Goal: Task Accomplishment & Management: Complete application form

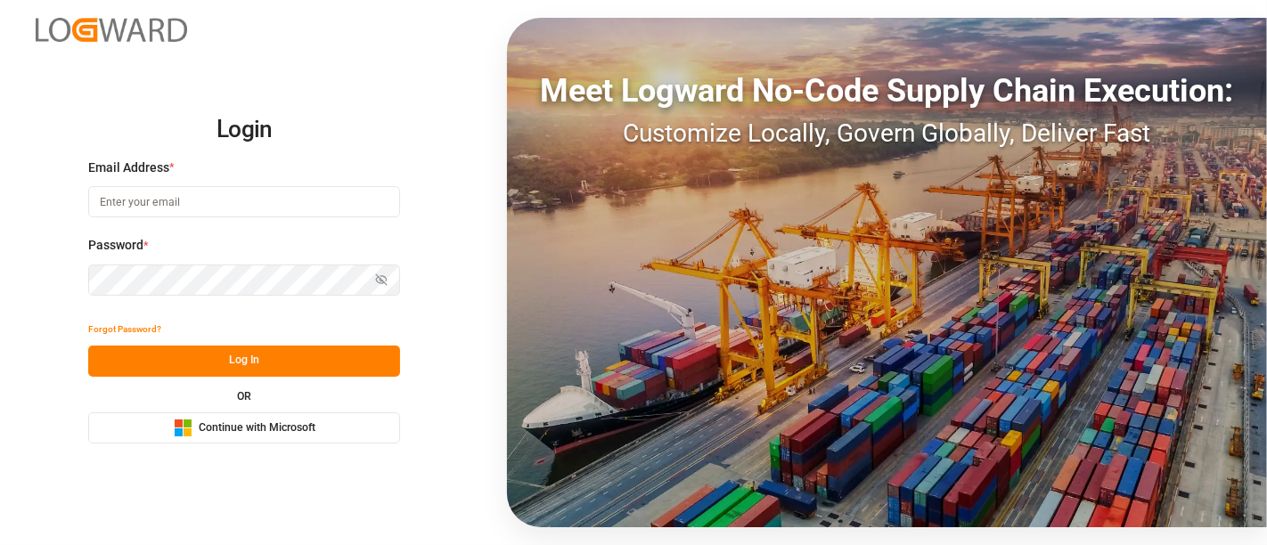
click at [199, 200] on input at bounding box center [244, 201] width 312 height 31
type input "[EMAIL_ADDRESS][DOMAIN_NAME]"
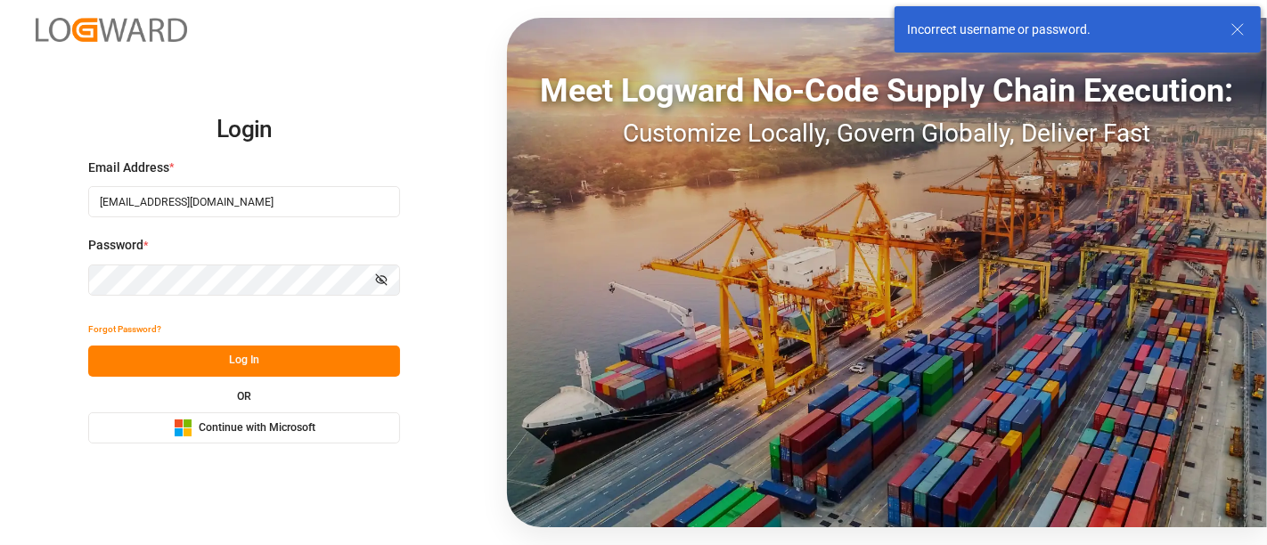
click at [250, 208] on input "[EMAIL_ADDRESS][DOMAIN_NAME]" at bounding box center [244, 201] width 312 height 31
click at [0, 544] on com-1password-button at bounding box center [0, 545] width 0 height 0
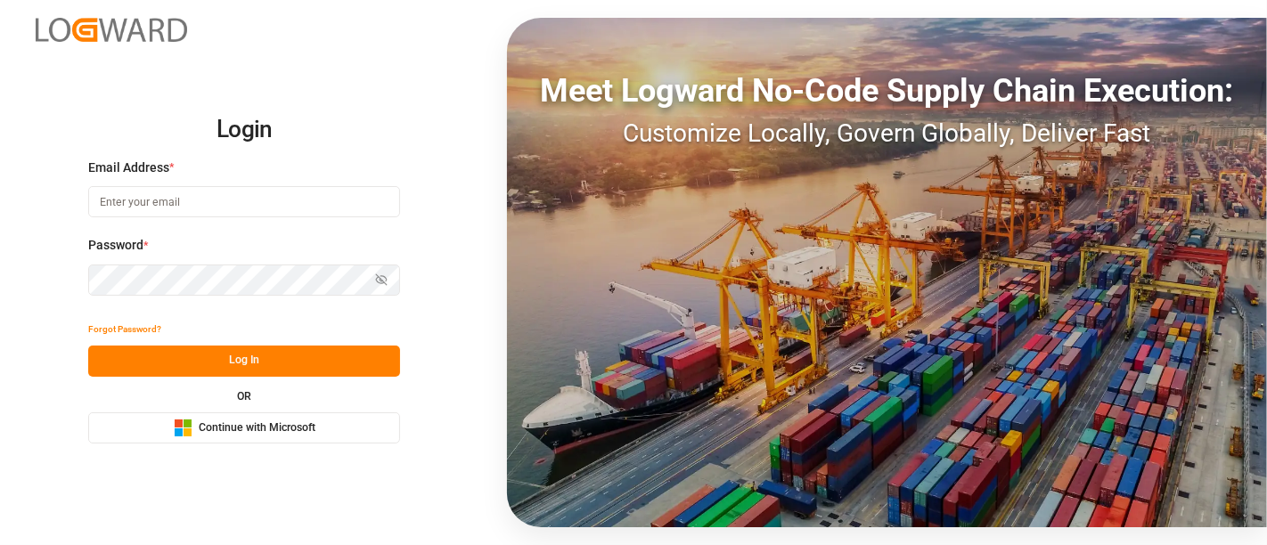
click at [178, 201] on input at bounding box center [244, 201] width 312 height 31
type input "shashidhar.mm@logward.com"
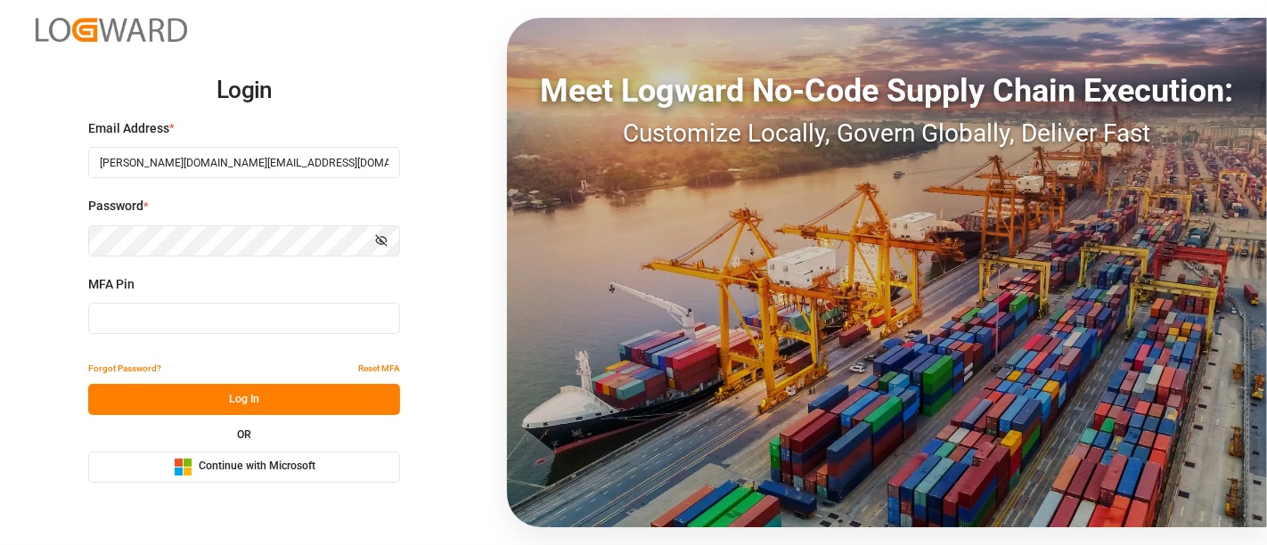
type input "391364"
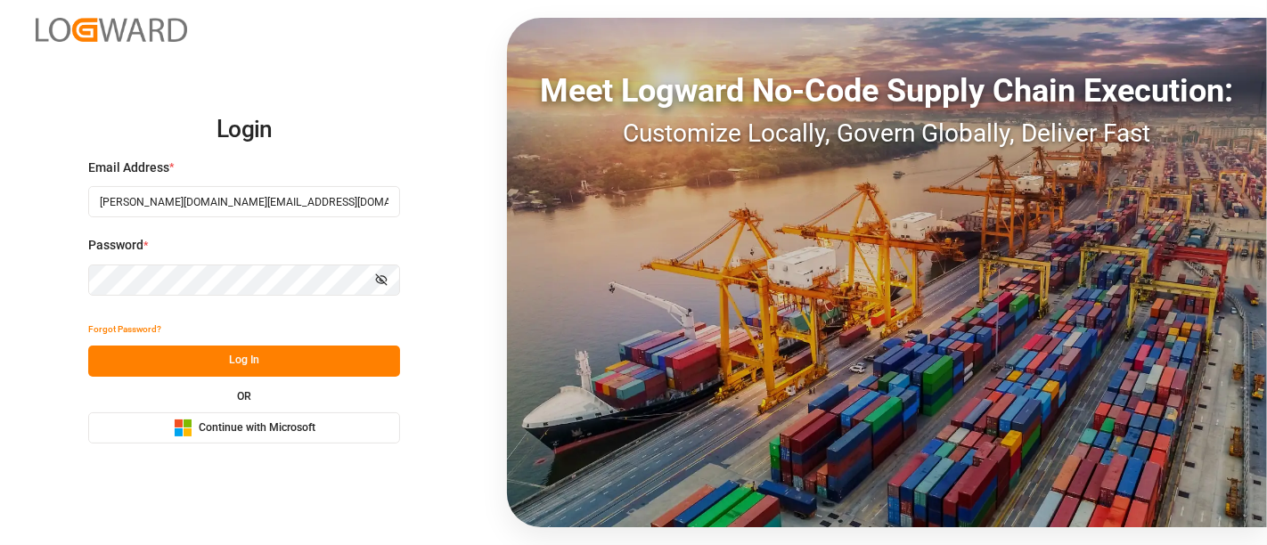
click at [257, 356] on button "Log In" at bounding box center [244, 361] width 312 height 31
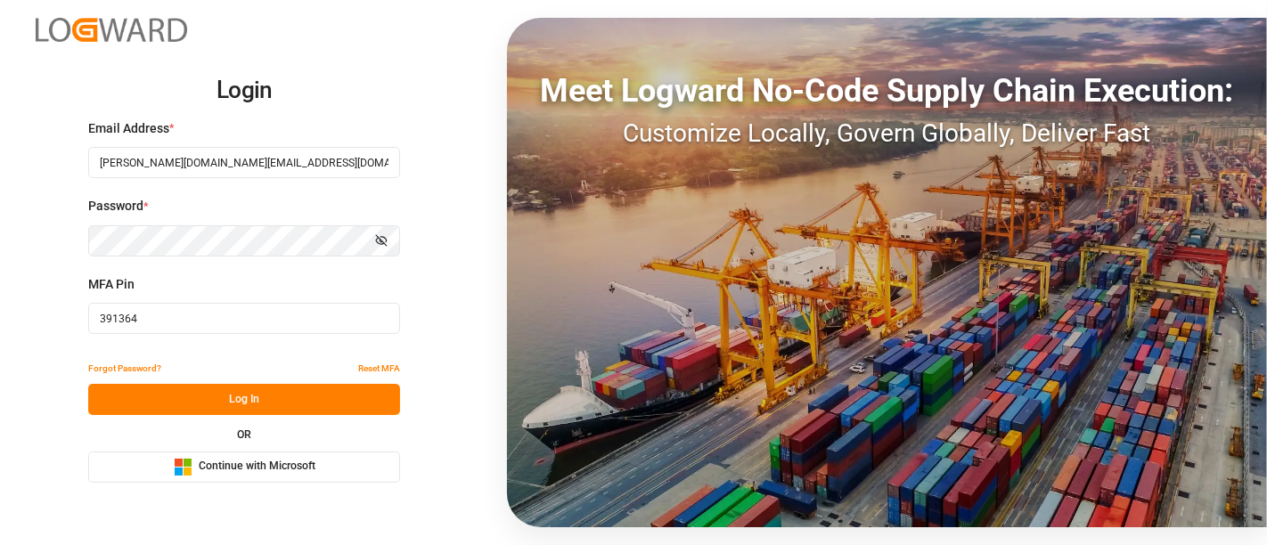
click at [242, 404] on button "Log In" at bounding box center [244, 399] width 312 height 31
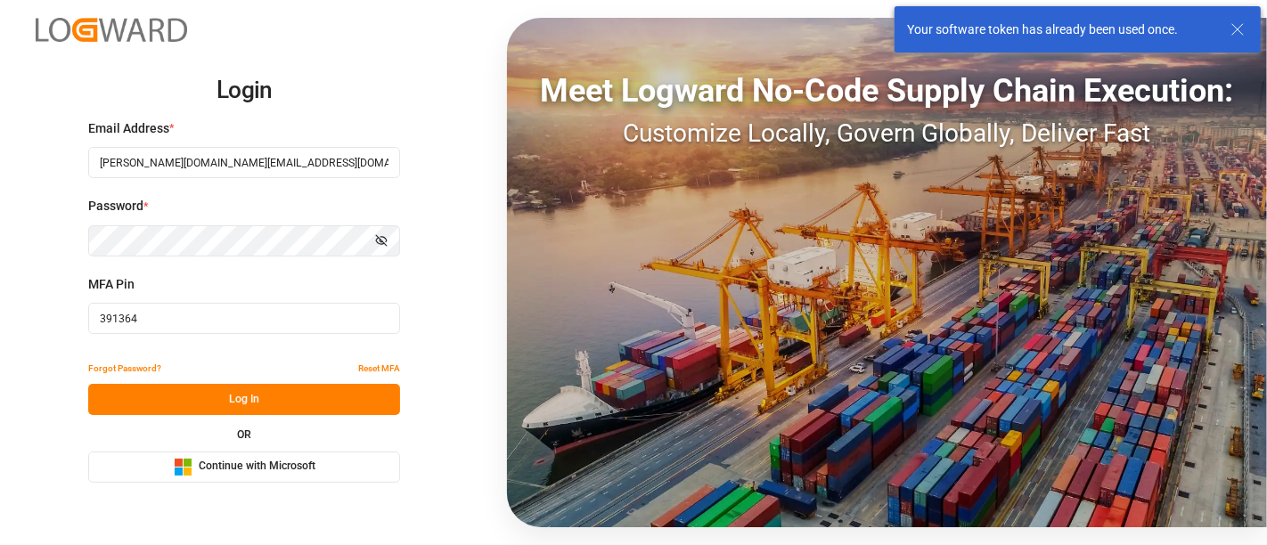
click at [254, 470] on span "Continue with Microsoft" at bounding box center [257, 467] width 117 height 16
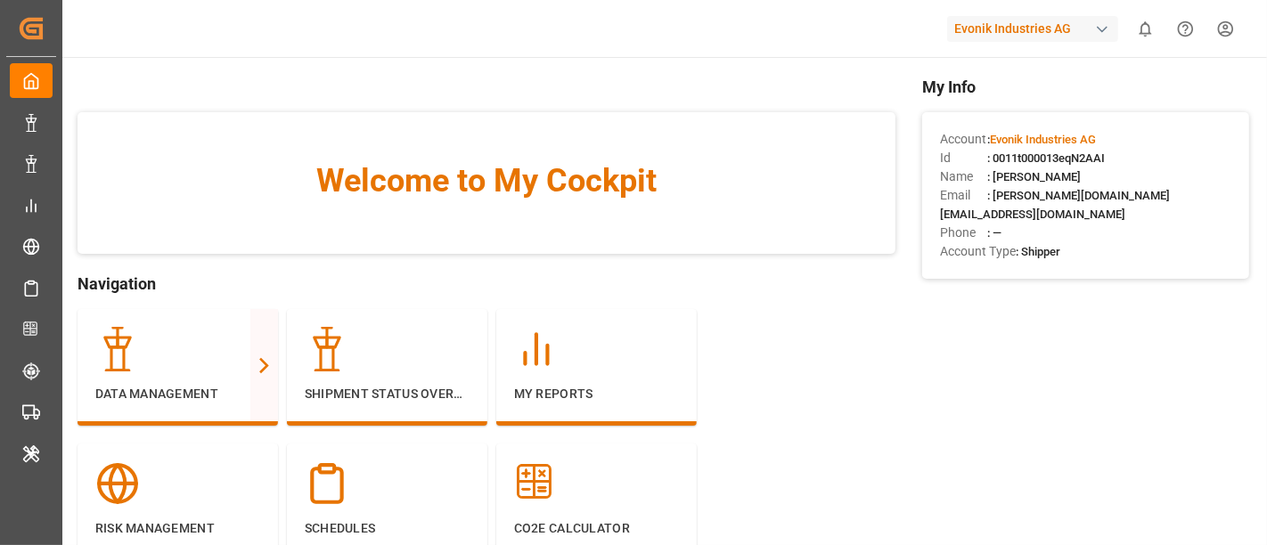
click at [254, 470] on div at bounding box center [177, 484] width 165 height 45
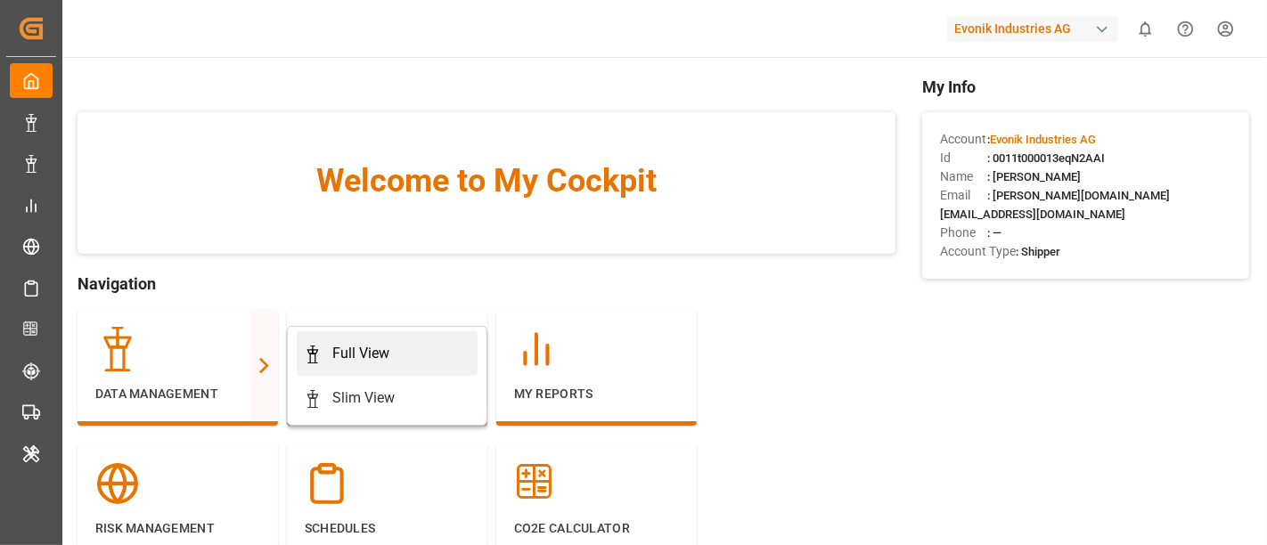
click at [355, 361] on div "Full View" at bounding box center [360, 353] width 57 height 21
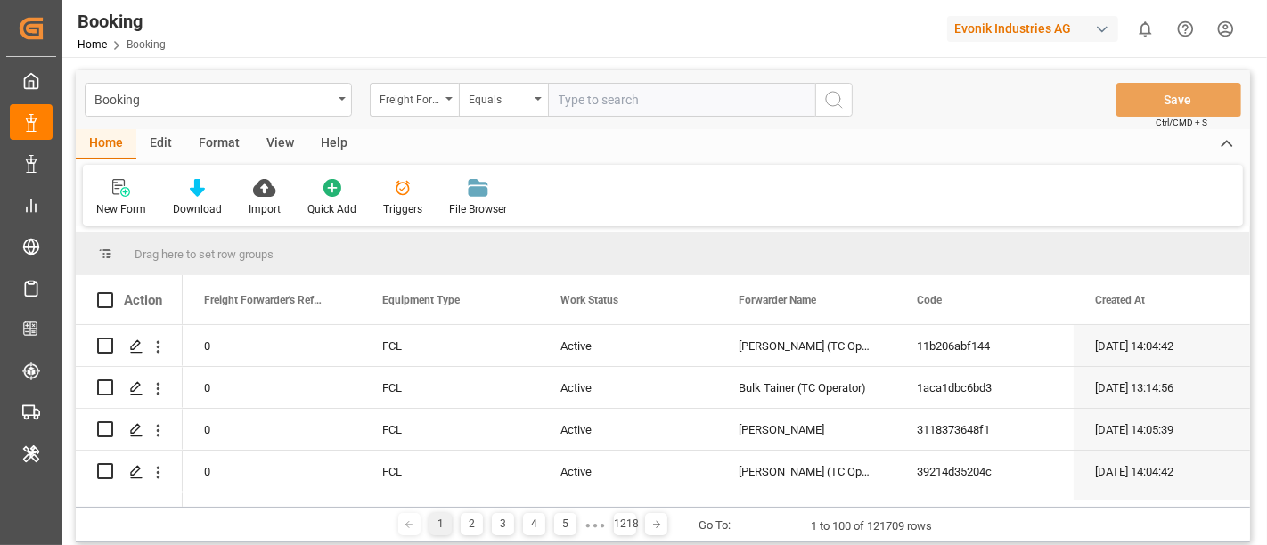
click at [1107, 30] on div "button" at bounding box center [1102, 29] width 18 height 18
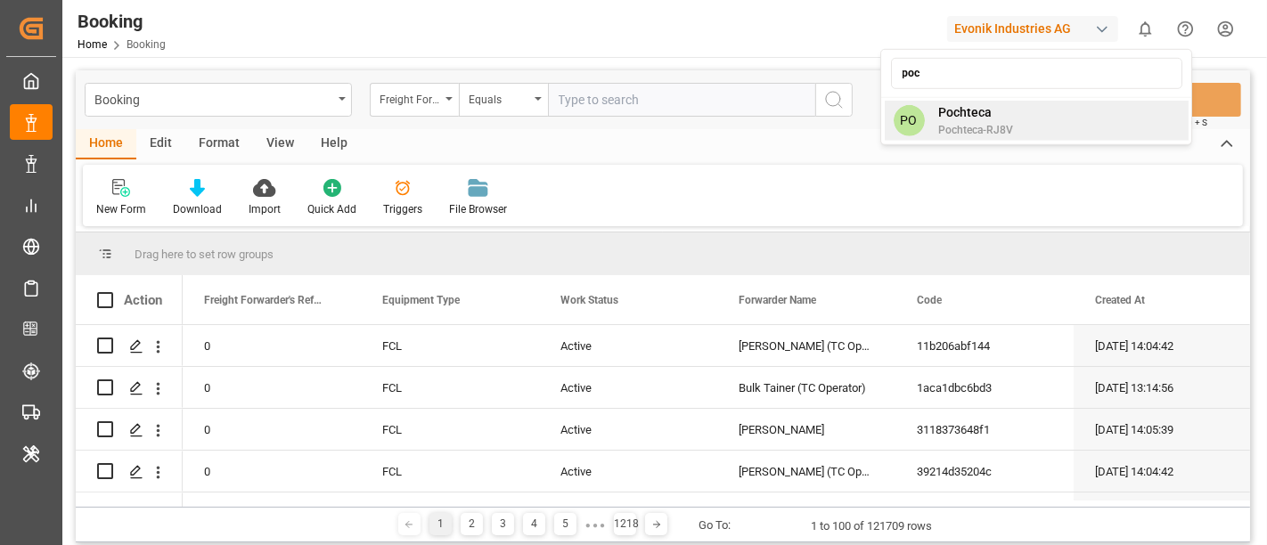
type input "poc"
click at [965, 122] on span "Pochteca-RJ8V" at bounding box center [976, 130] width 75 height 16
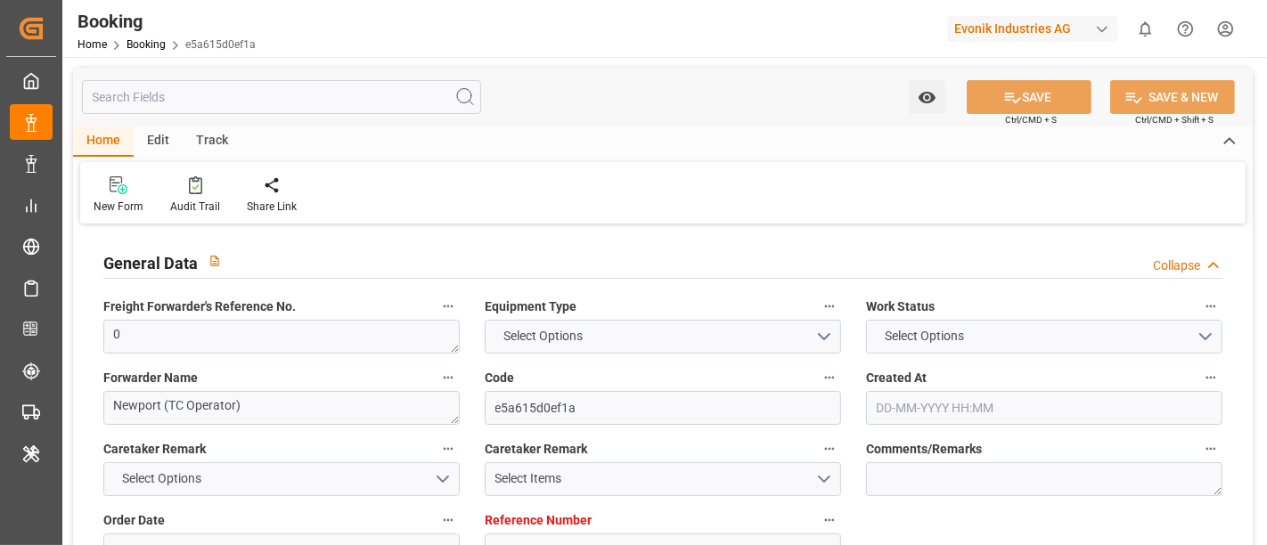
type input "7001204619"
type input "9778791"
type input "Hapag [PERSON_NAME]"
type input "Hapag Lloyd Aktiengesellschaft"
type input "NLRTM"
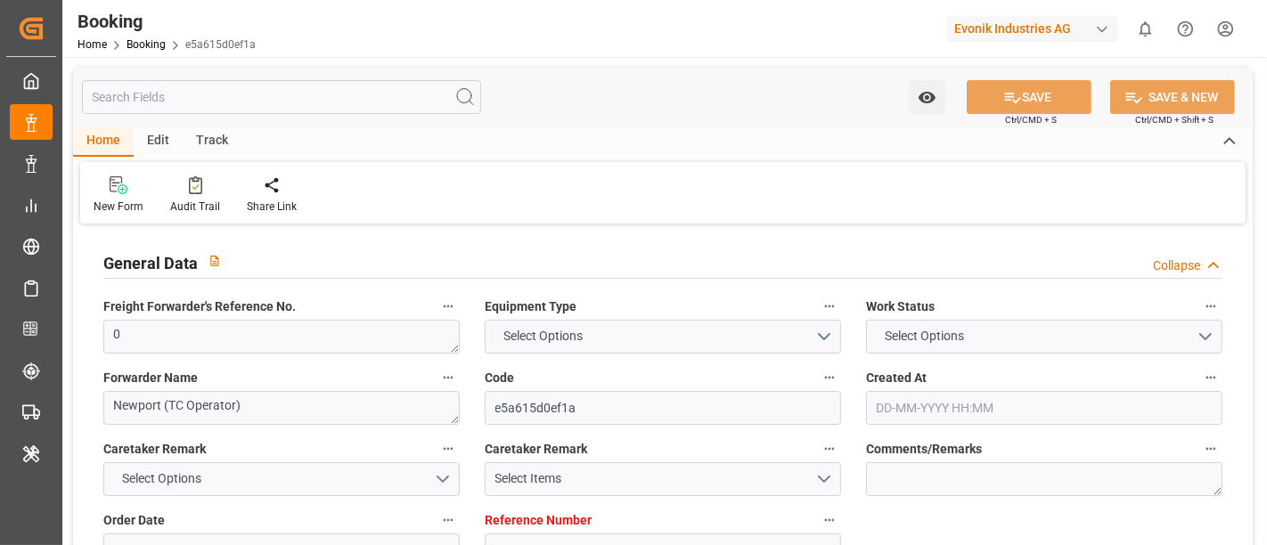
type input "CNNJG"
type input "CNSGH"
type input "0"
type input "[DATE] 11:33"
type input "[DATE]"
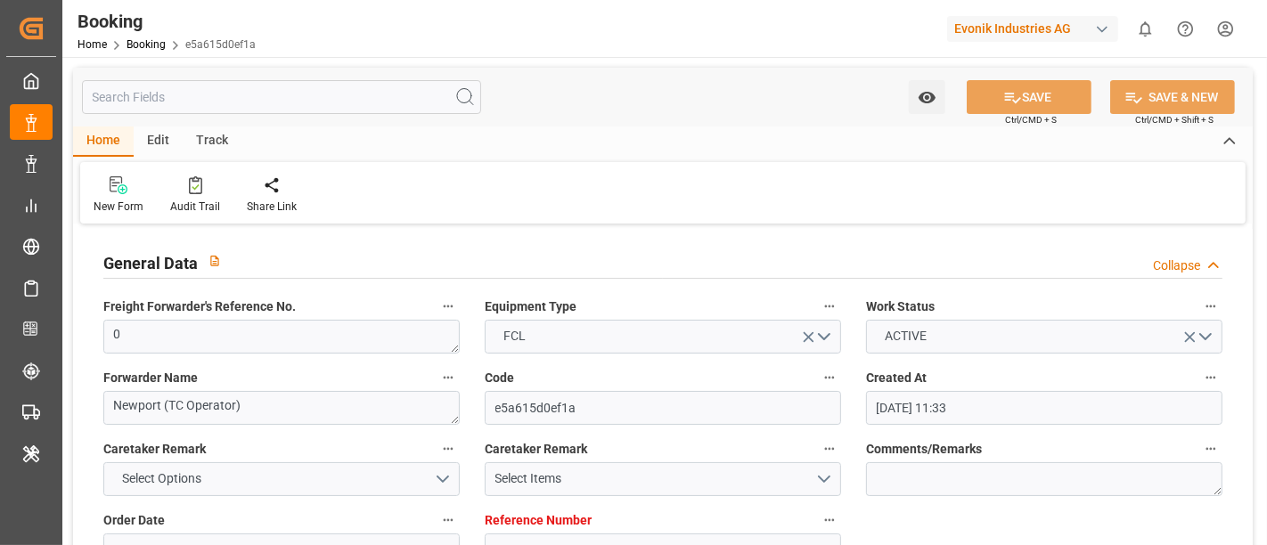
type input "[DATE]"
type input "[DATE] 00:00"
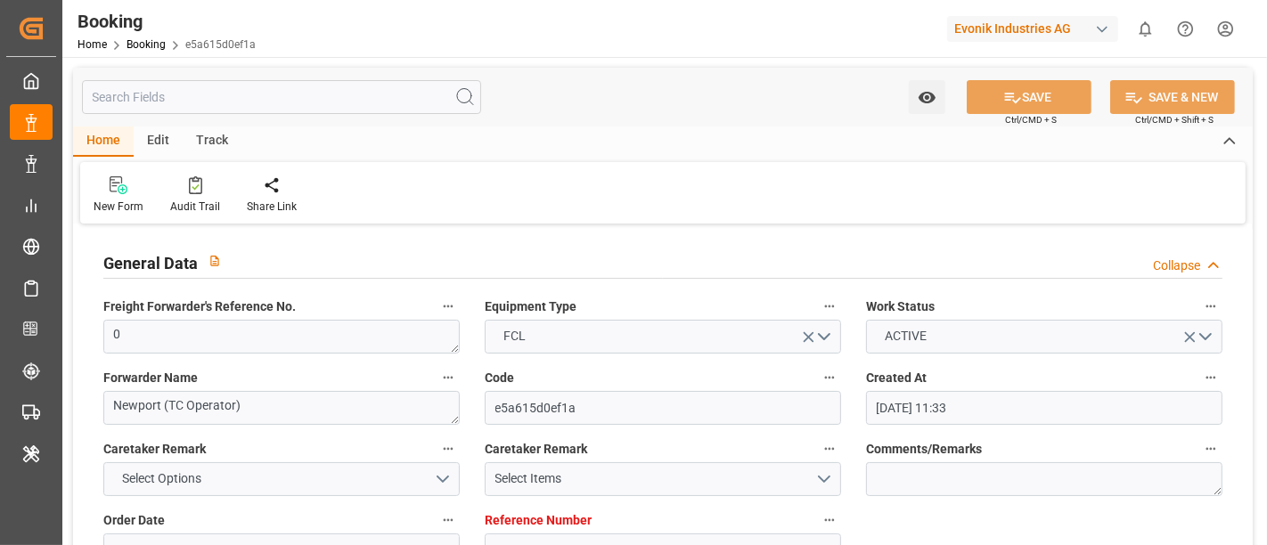
type input "[DATE] 00:00"
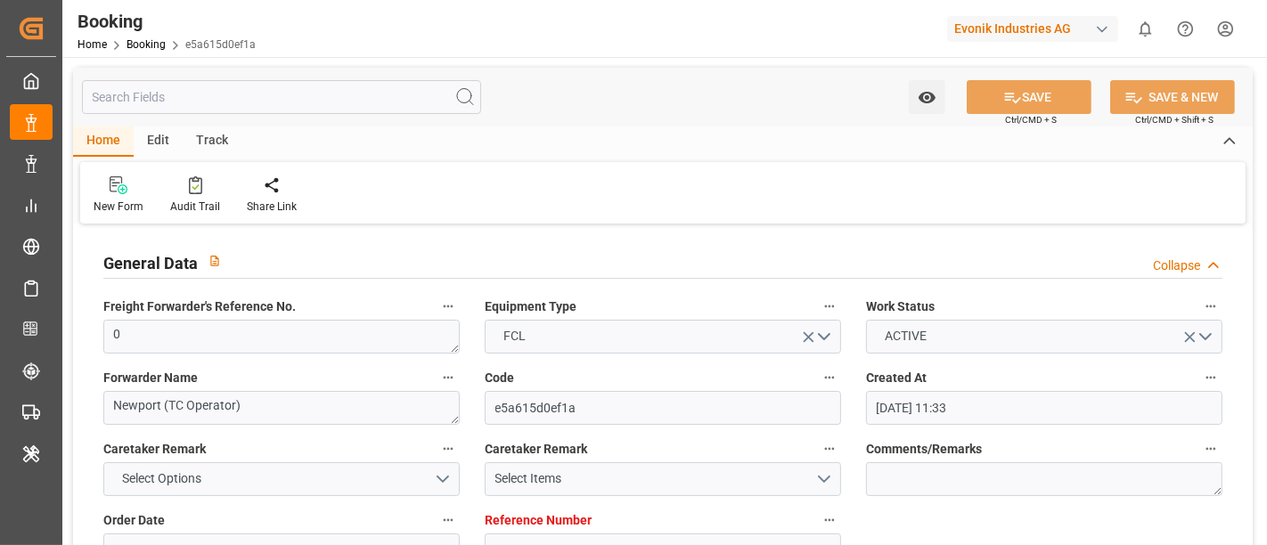
type input "[DATE] 00:00"
type input "[DATE]"
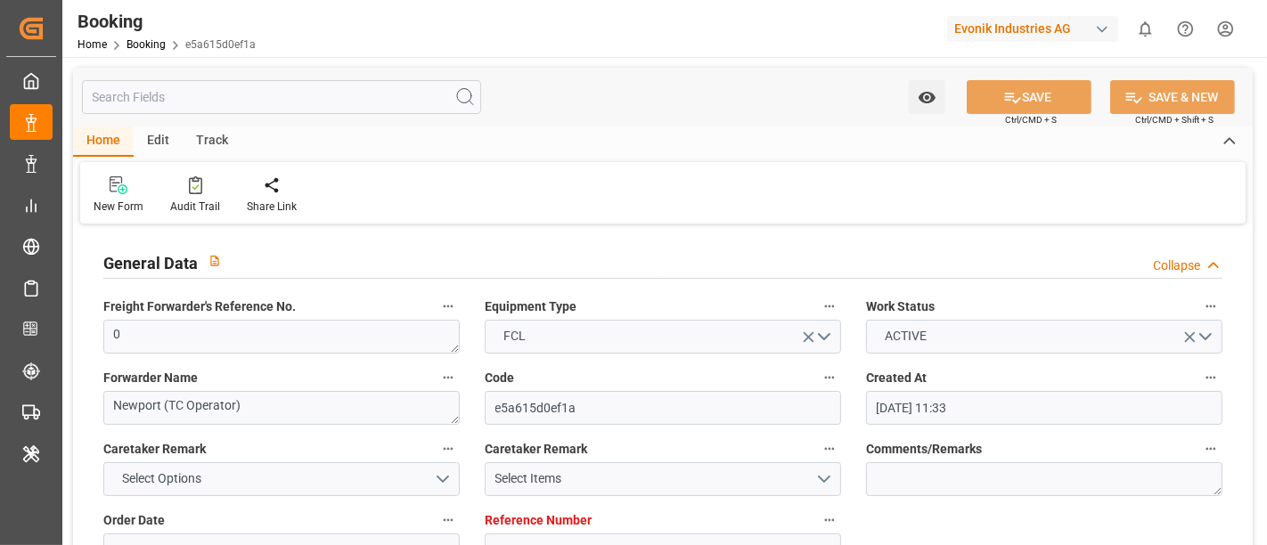
type input "10-10-2025 08:14"
type input "[DATE]"
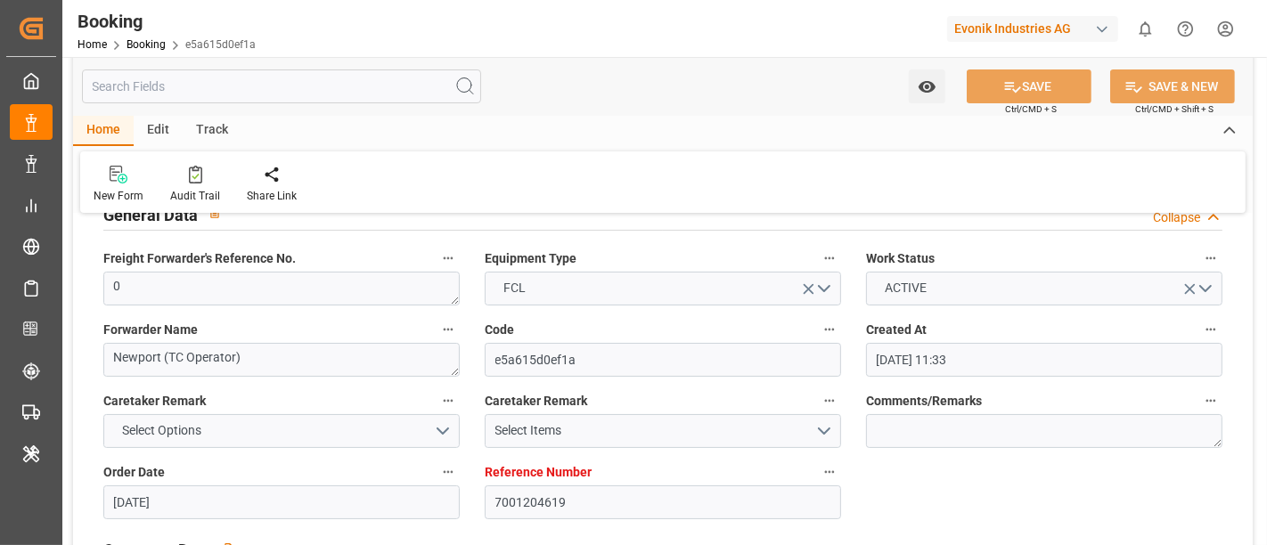
scroll to position [198, 0]
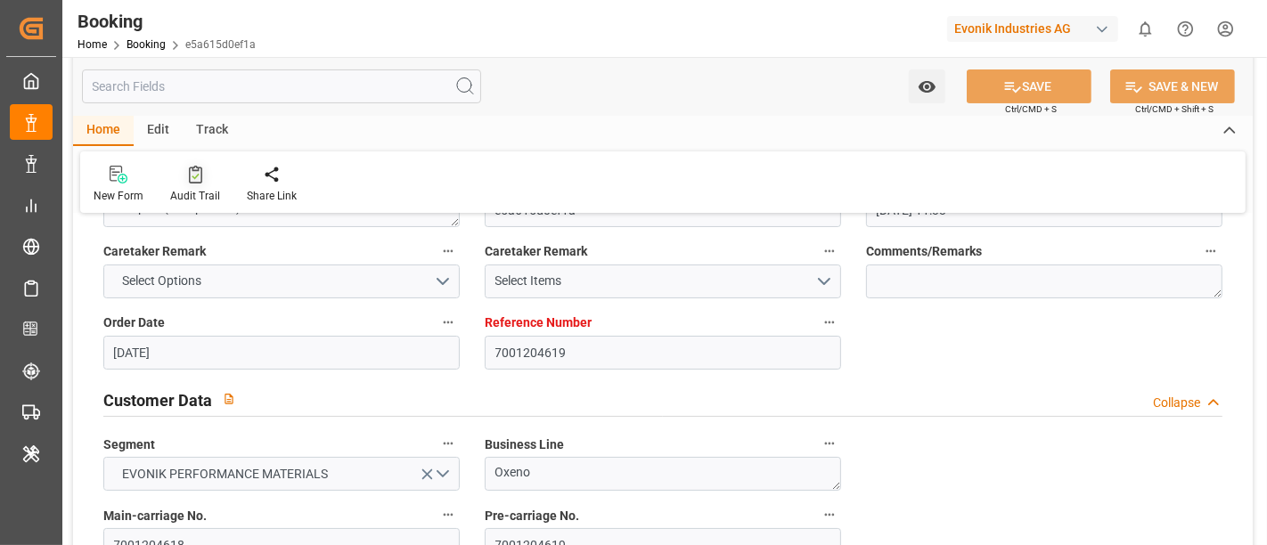
click at [200, 196] on div "Audit Trail" at bounding box center [195, 196] width 50 height 16
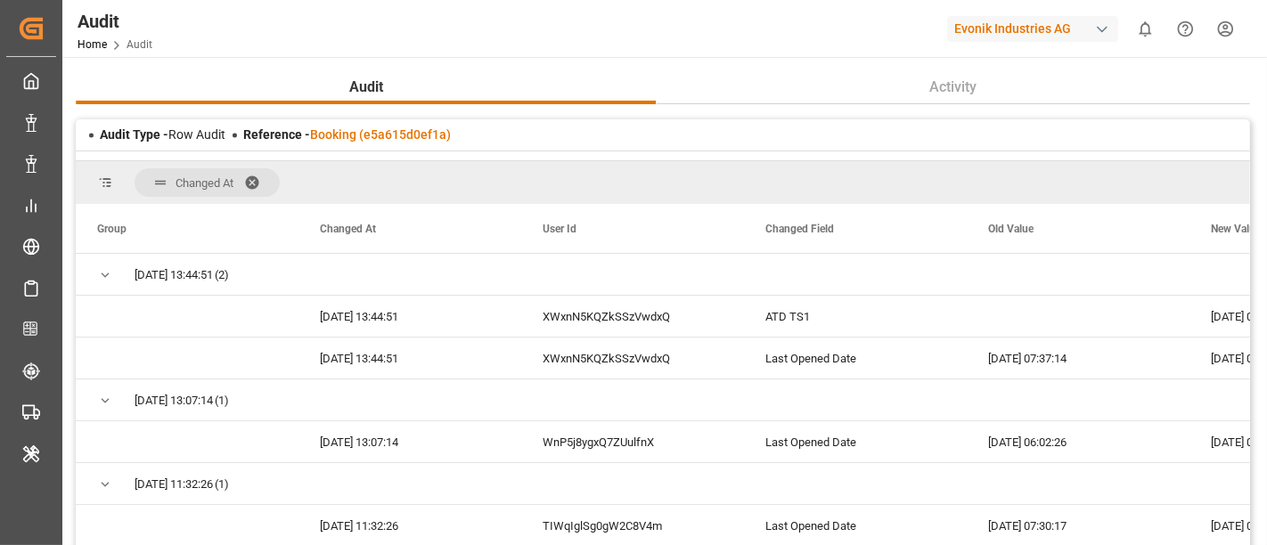
click at [257, 176] on span at bounding box center [258, 183] width 29 height 16
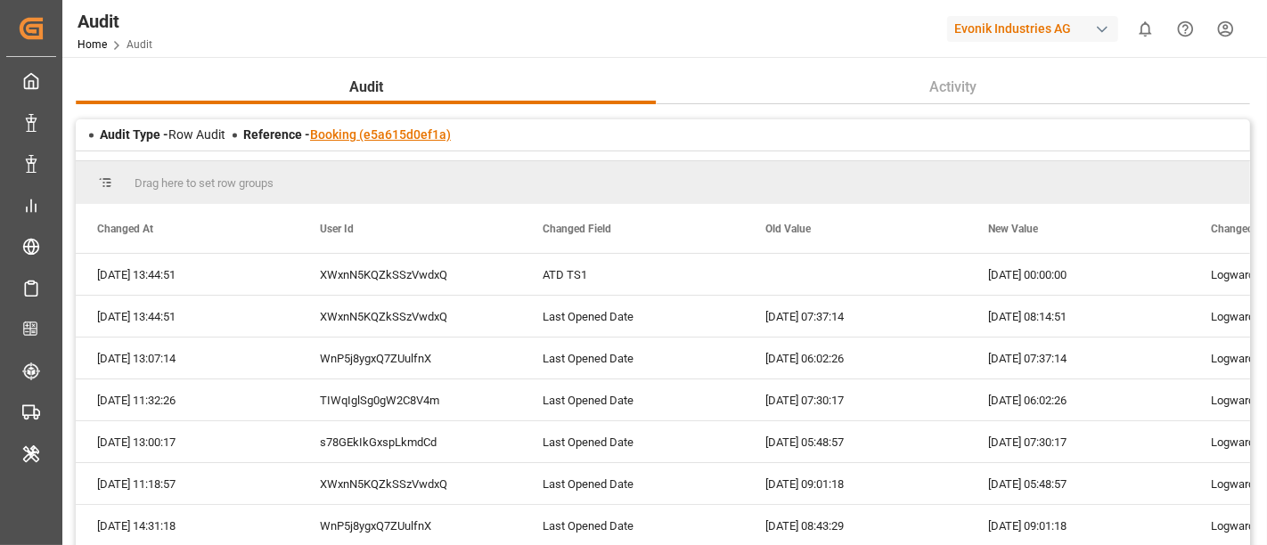
click at [384, 128] on link "Booking (e5a615d0ef1a)" at bounding box center [380, 134] width 141 height 14
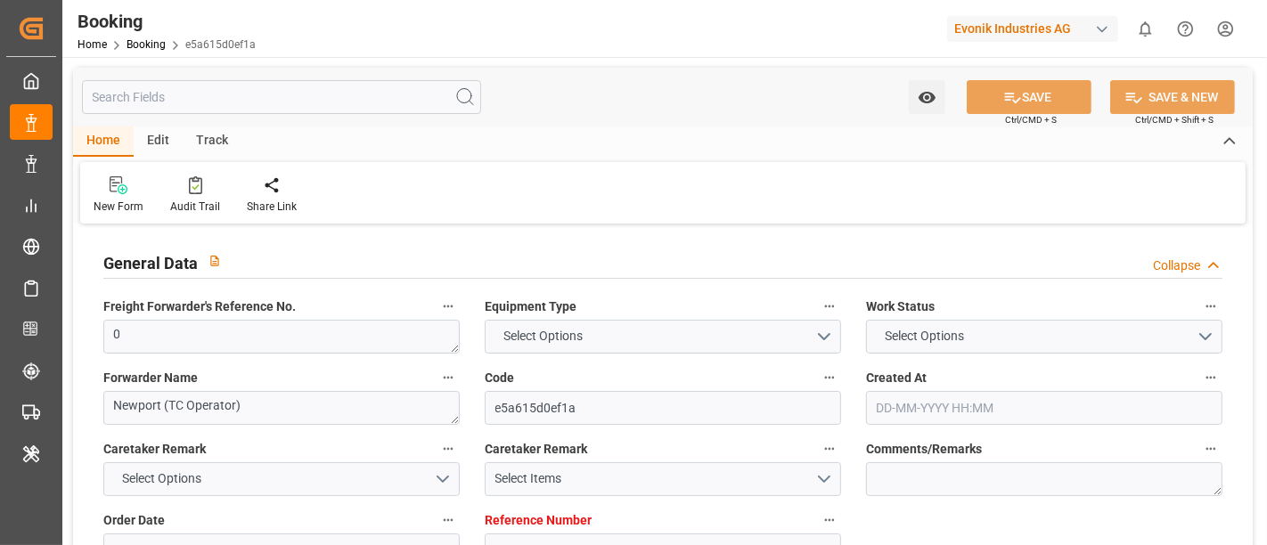
type input "7001204619"
type input "9778791"
type input "Hapag [PERSON_NAME]"
type input "Hapag Lloyd Aktiengesellschaft"
type input "NLRTM"
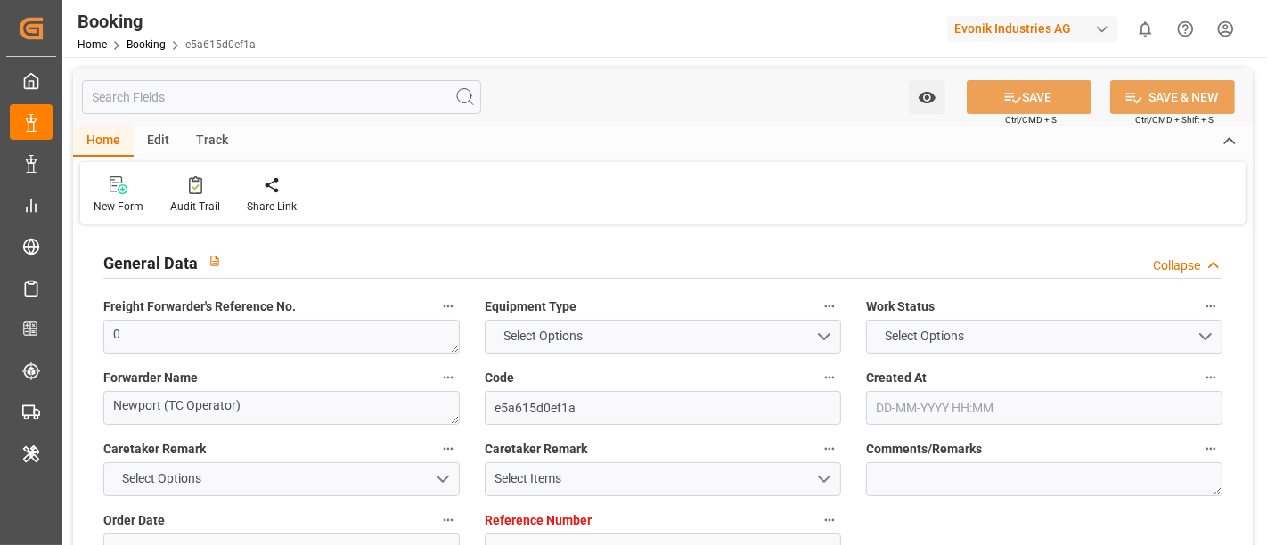
type input "CNNJG"
type input "CNSGH"
type input "0"
type input "[DATE] 11:33"
type input "[DATE]"
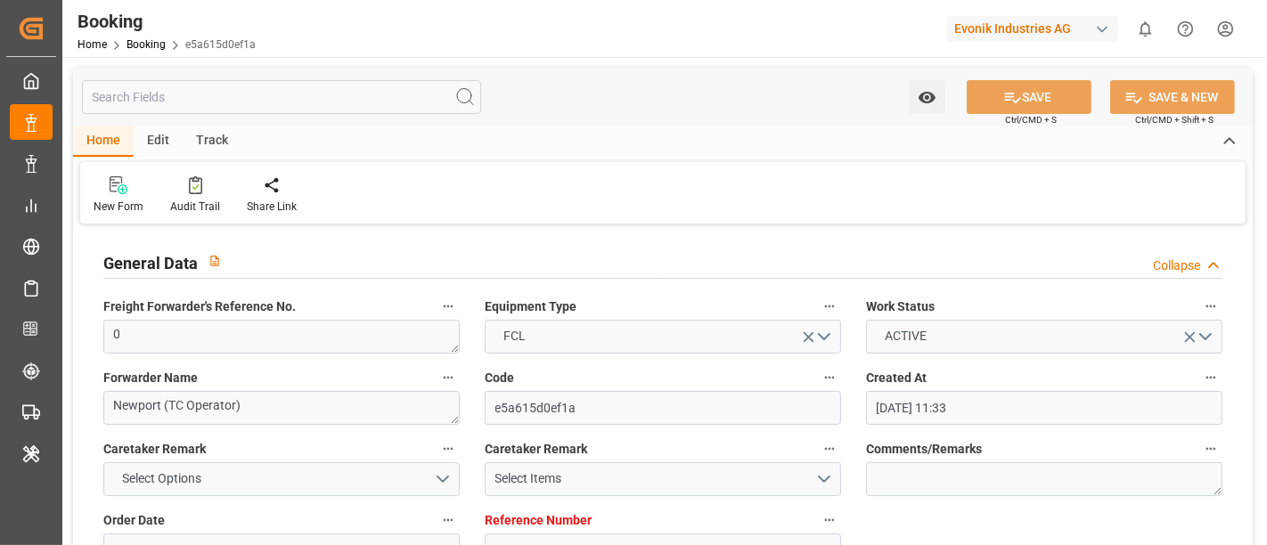
type input "[DATE]"
type input "[DATE] 00:00"
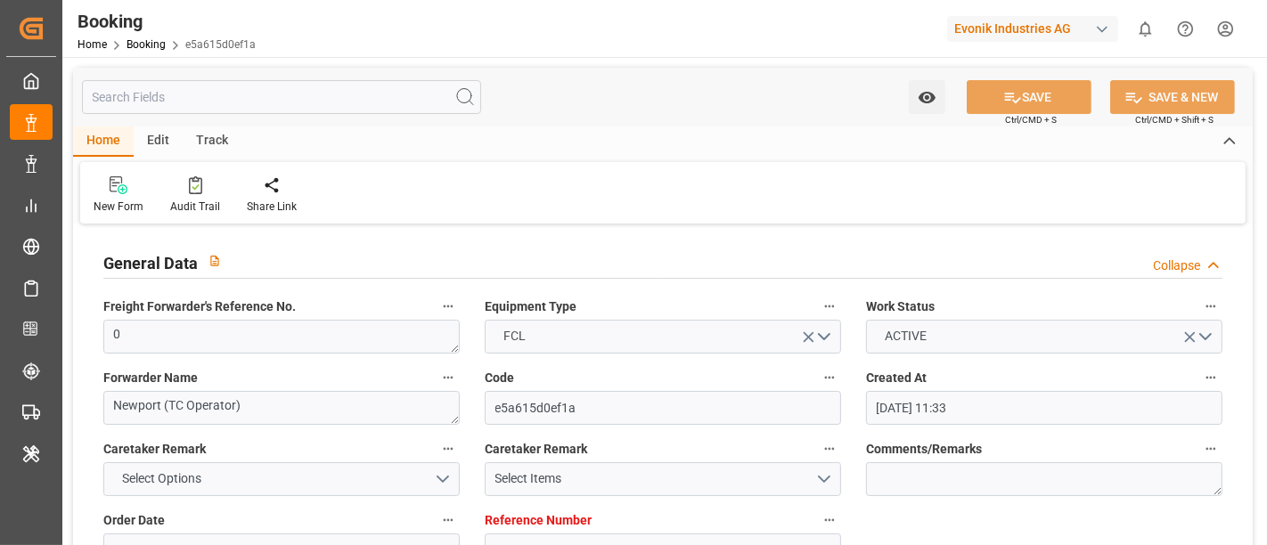
type input "[DATE] 00:00"
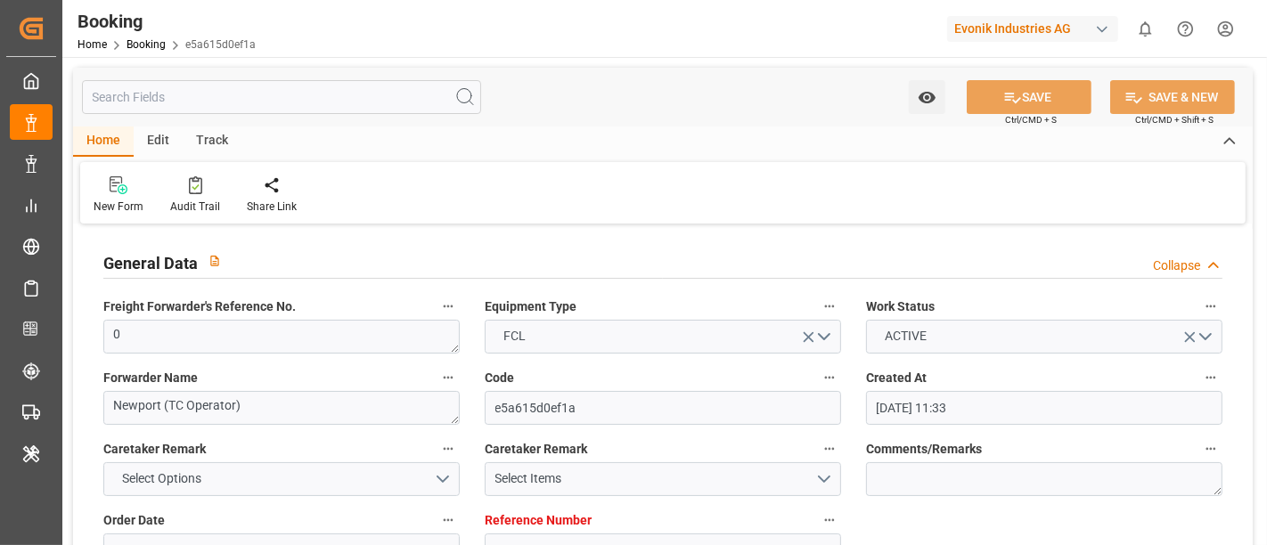
type input "[DATE] 00:00"
type input "[DATE]"
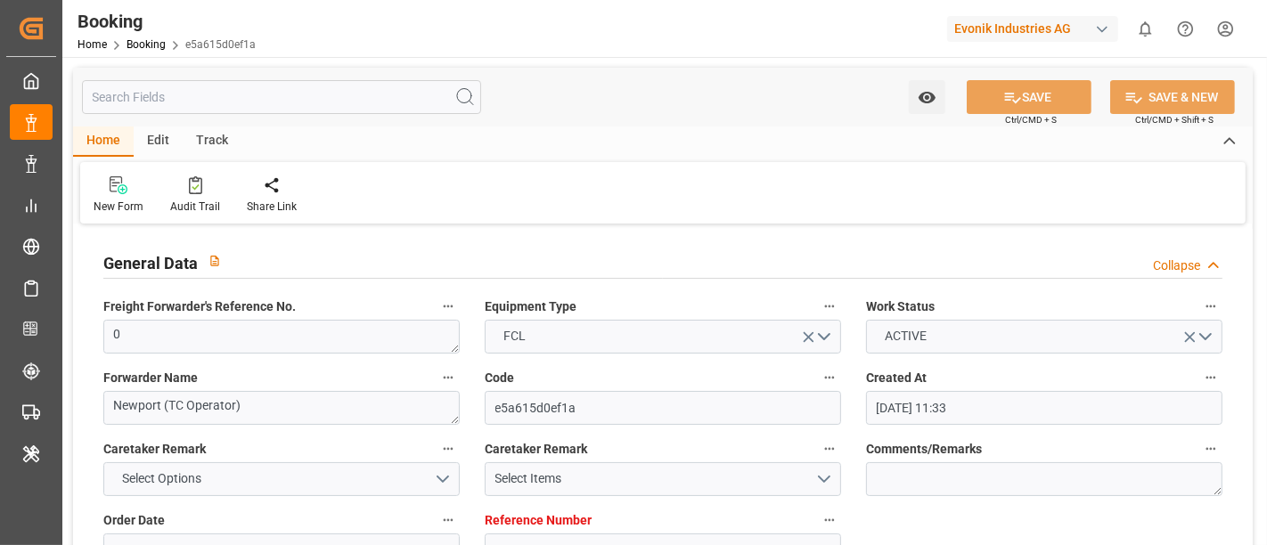
type input "10-10-2025 08:14"
type input "[DATE]"
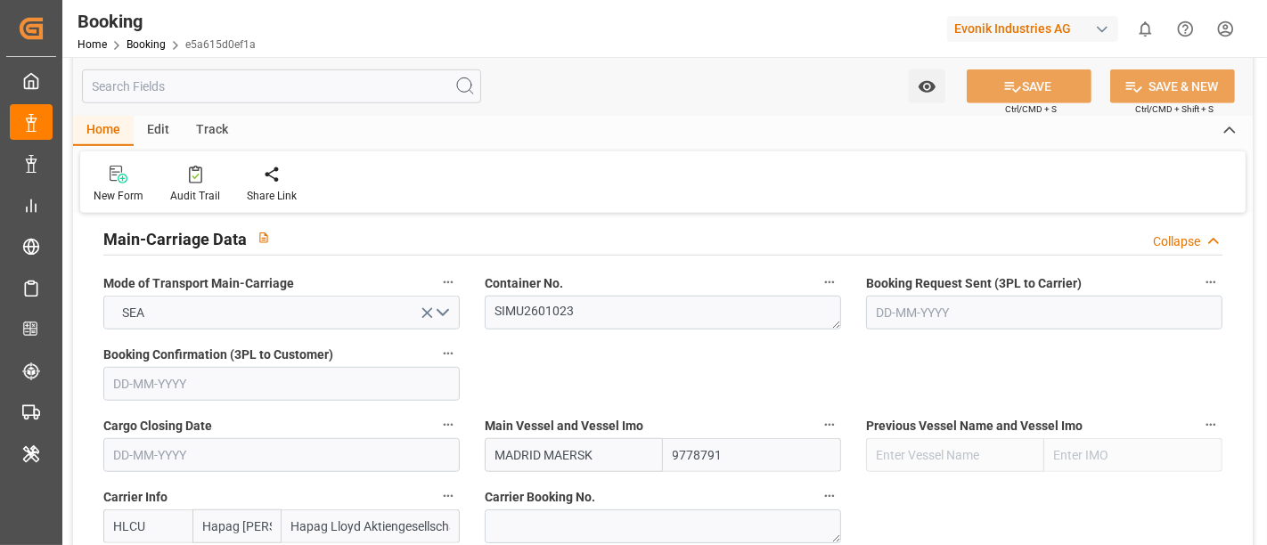
scroll to position [990, 0]
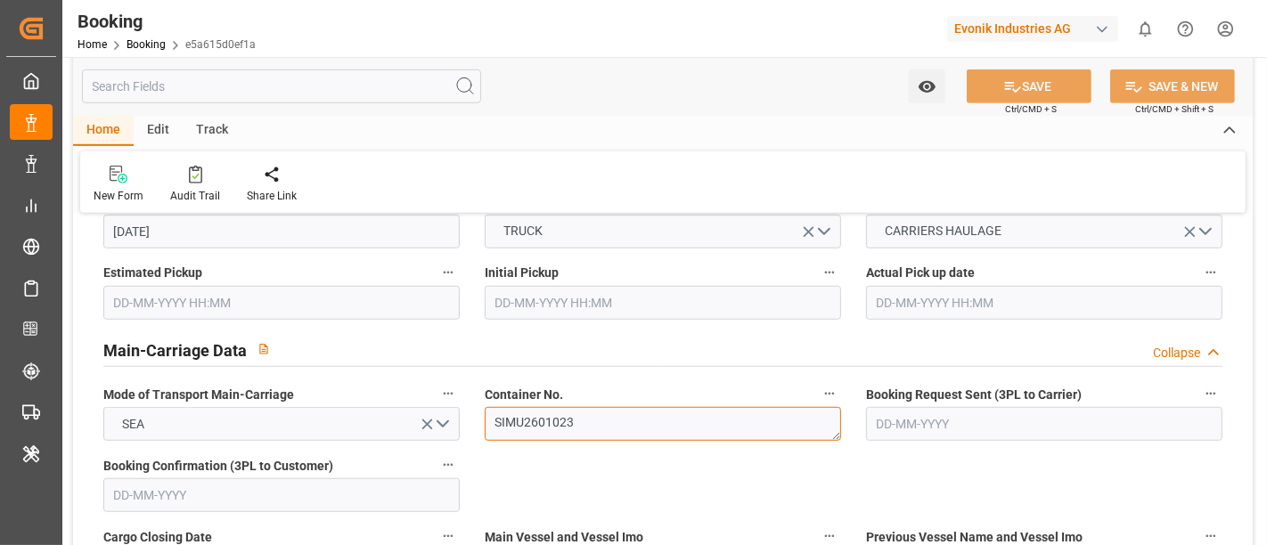
click at [548, 412] on textarea "SIMU2601023" at bounding box center [663, 424] width 356 height 34
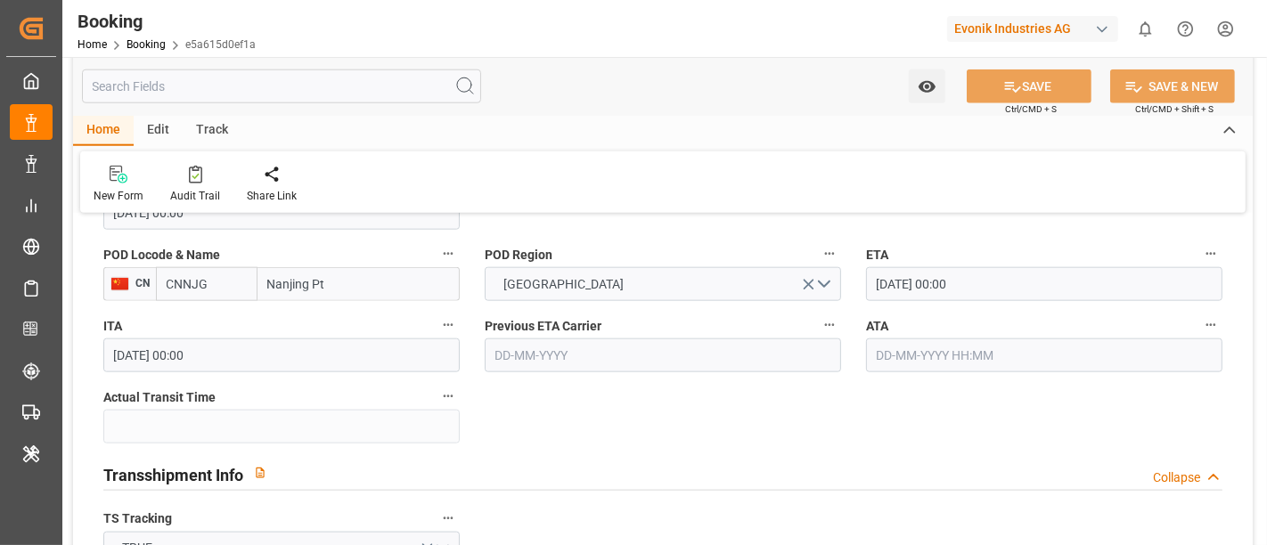
scroll to position [1881, 0]
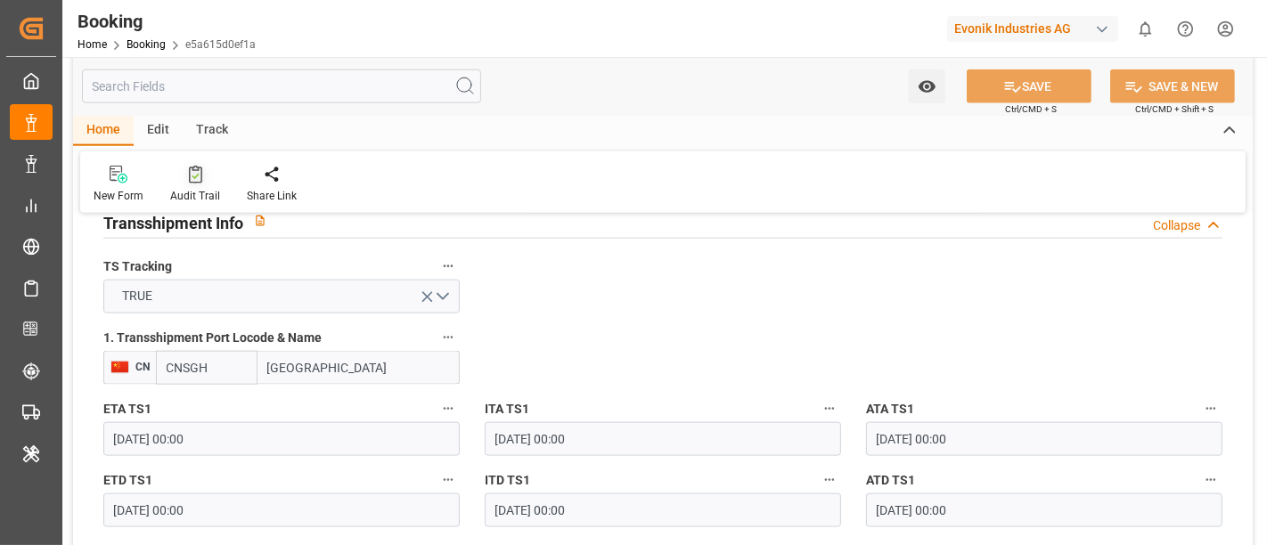
click at [201, 192] on div "Audit Trail" at bounding box center [195, 196] width 50 height 16
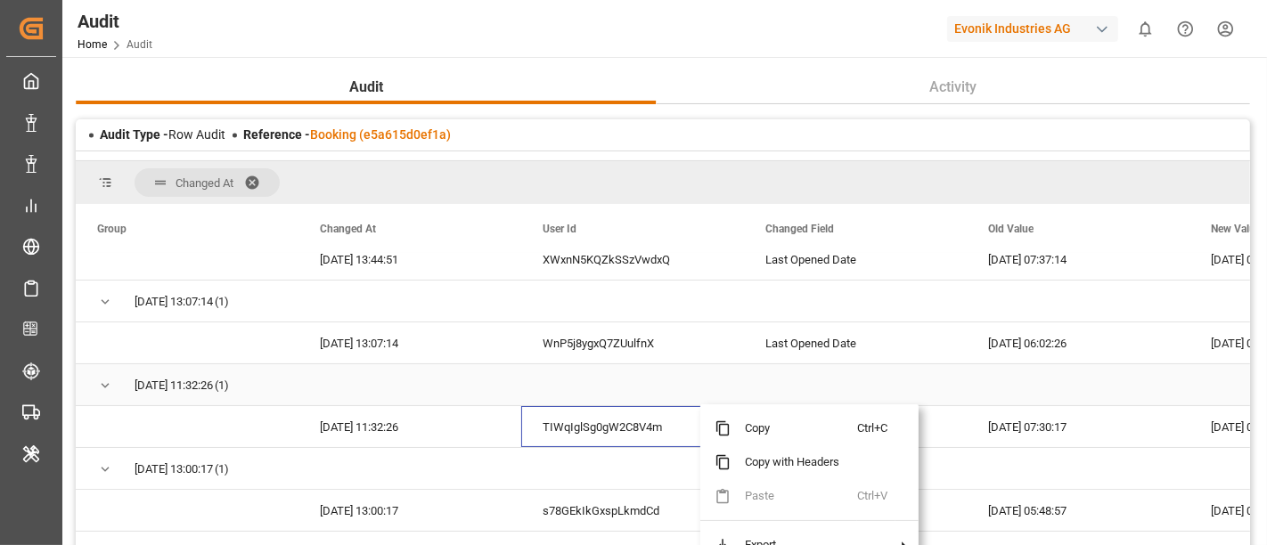
click at [519, 372] on div "Press SPACE to select this row." at bounding box center [409, 384] width 223 height 41
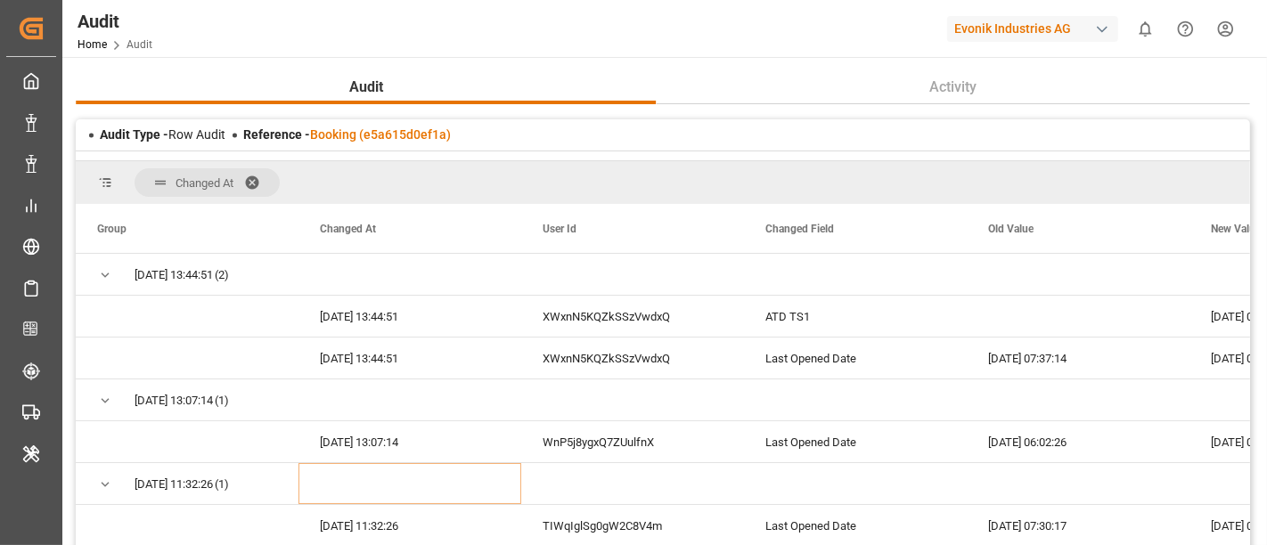
click at [261, 181] on span at bounding box center [258, 183] width 29 height 16
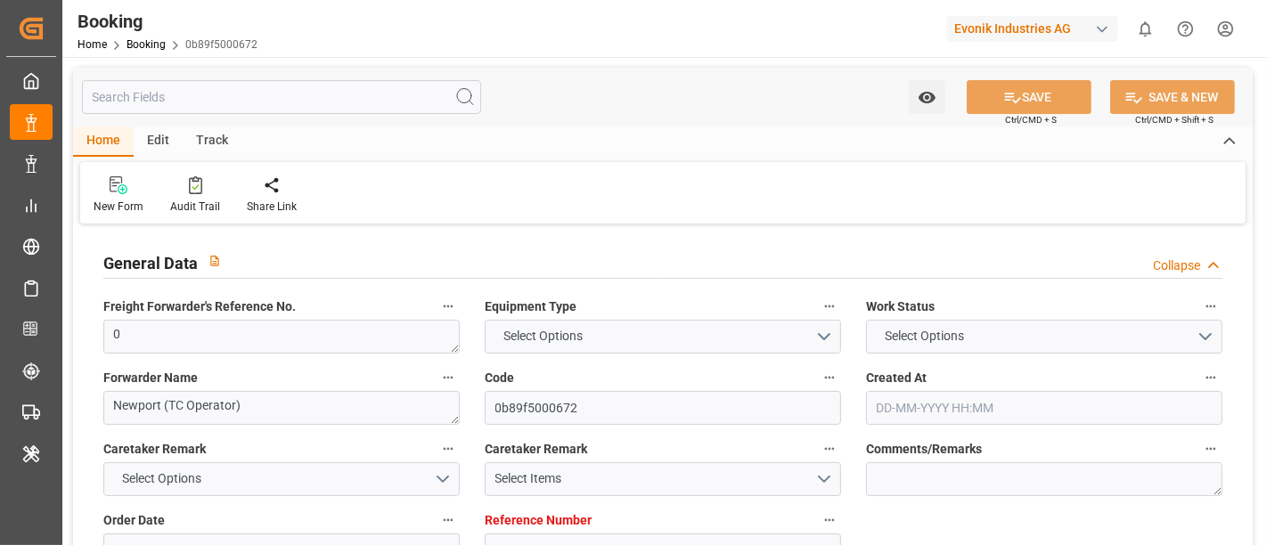
type input "7001204620"
type input "9778791"
type input "Hapag [PERSON_NAME]"
type input "Hapag Lloyd Aktiengesellschaft"
type input "NLRTM"
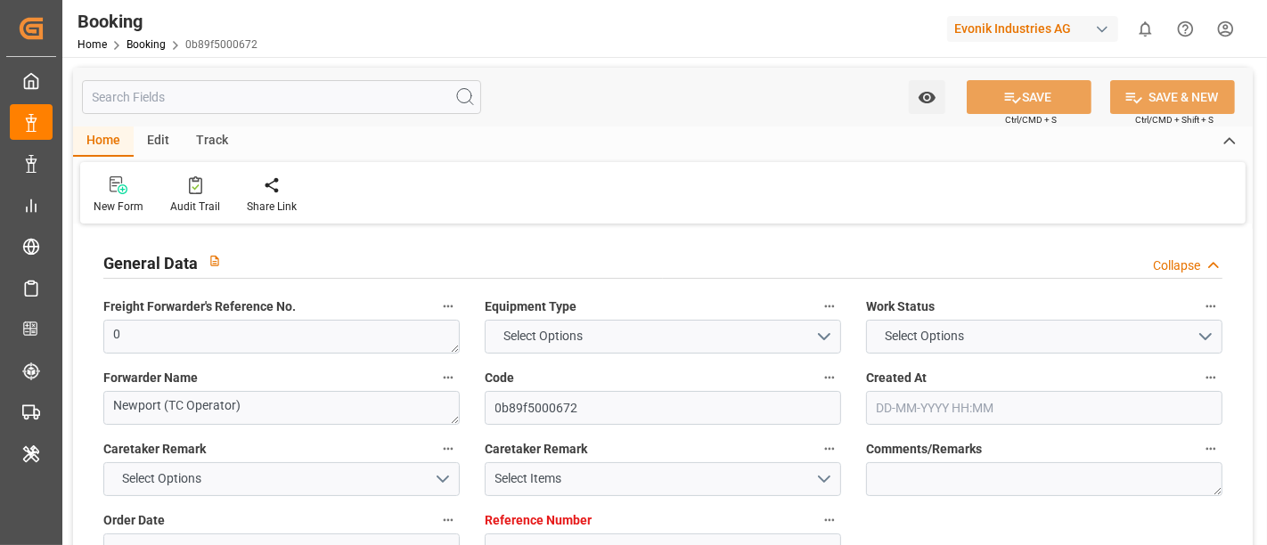
type input "CNNJG"
type input "CNSGH"
type input "0"
type input "[DATE] 11:33"
type input "[DATE]"
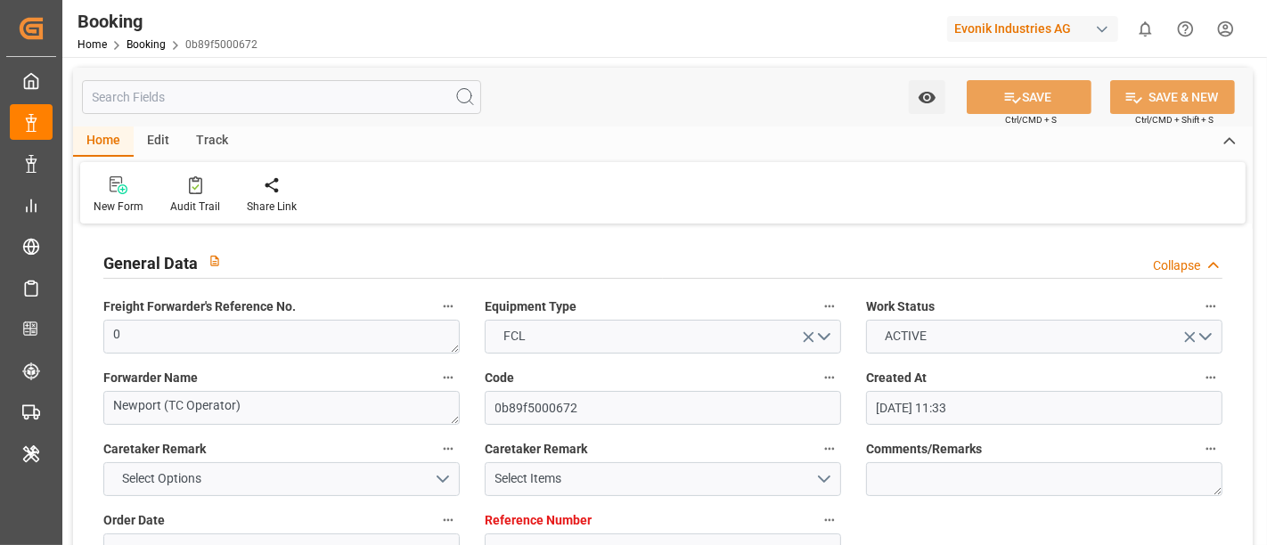
type input "[DATE]"
type input "[DATE] 00:00"
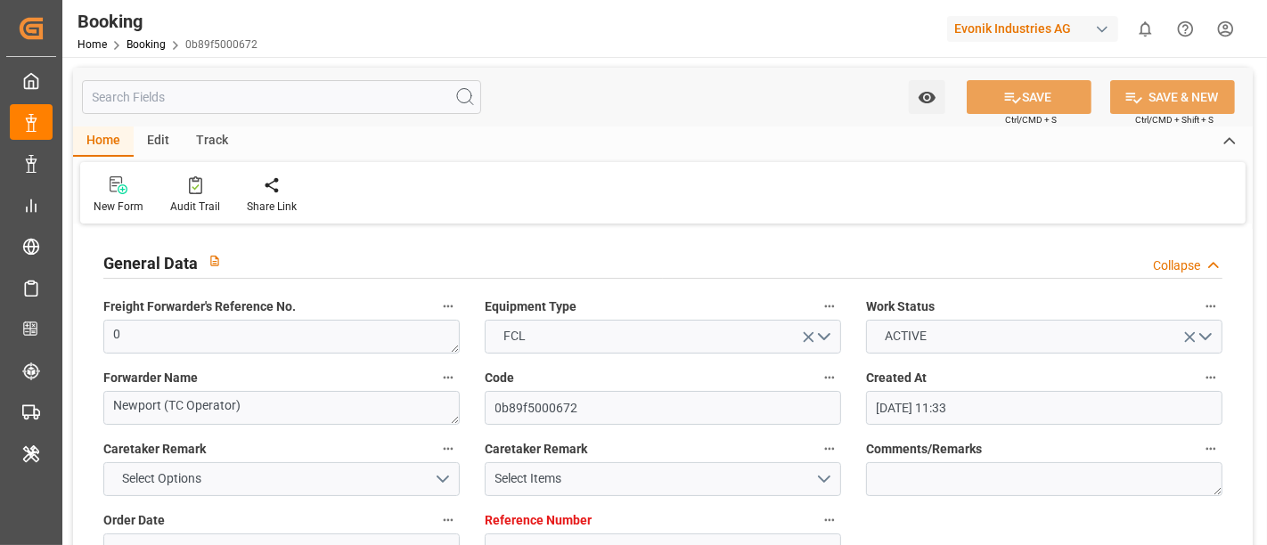
type input "[DATE] 00:00"
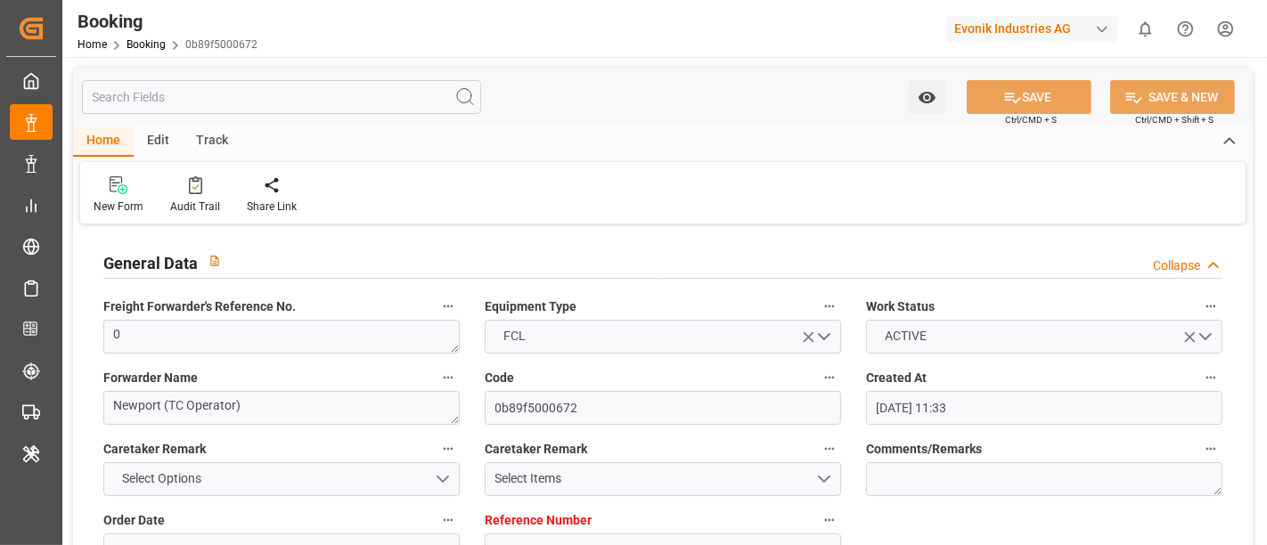
type input "[DATE] 00:00"
type input "[DATE]"
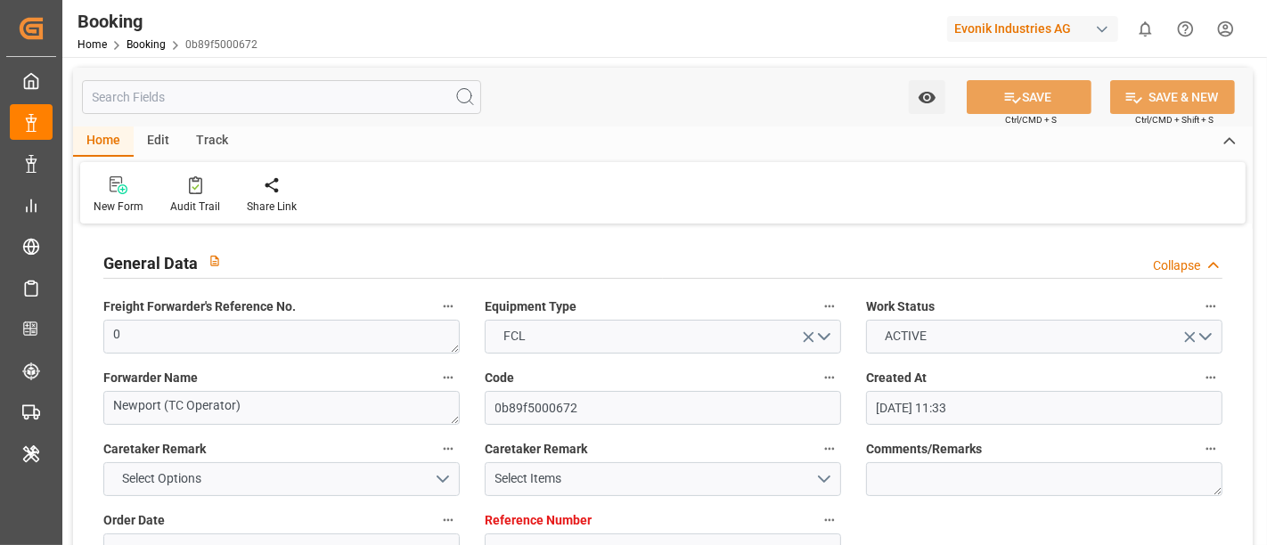
type input "[DATE] 08:13"
type input "[DATE]"
